Goal: Find specific page/section: Find specific page/section

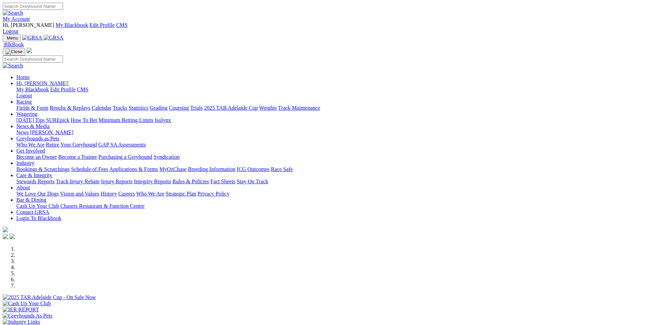
click at [32, 99] on link "Racing" at bounding box center [23, 102] width 15 height 6
click at [149, 105] on link "Statistics" at bounding box center [139, 108] width 20 height 6
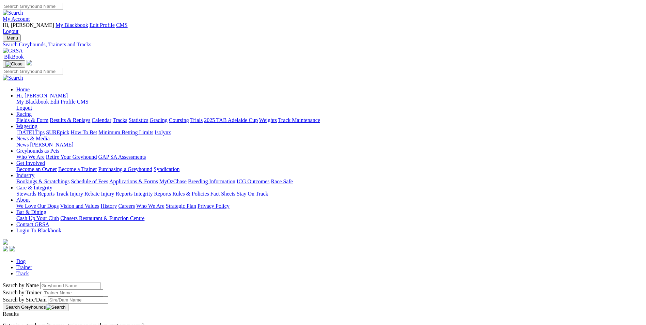
click at [171, 129] on link "Isolynx" at bounding box center [163, 132] width 16 height 6
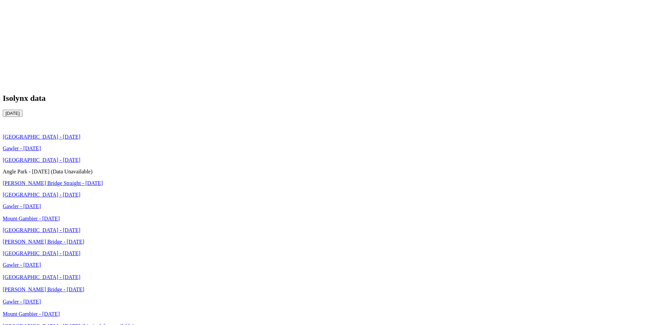
scroll to position [1272, 0]
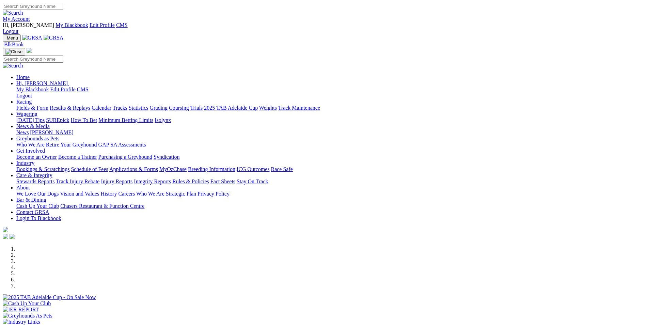
click at [30, 16] on link "My Account" at bounding box center [16, 19] width 27 height 6
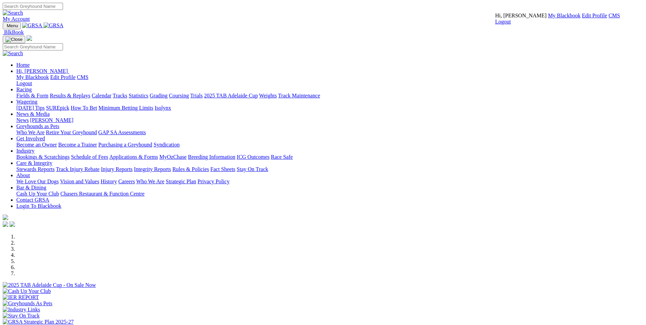
click at [609, 18] on link "CMS" at bounding box center [615, 16] width 12 height 6
